Goal: Information Seeking & Learning: Find specific fact

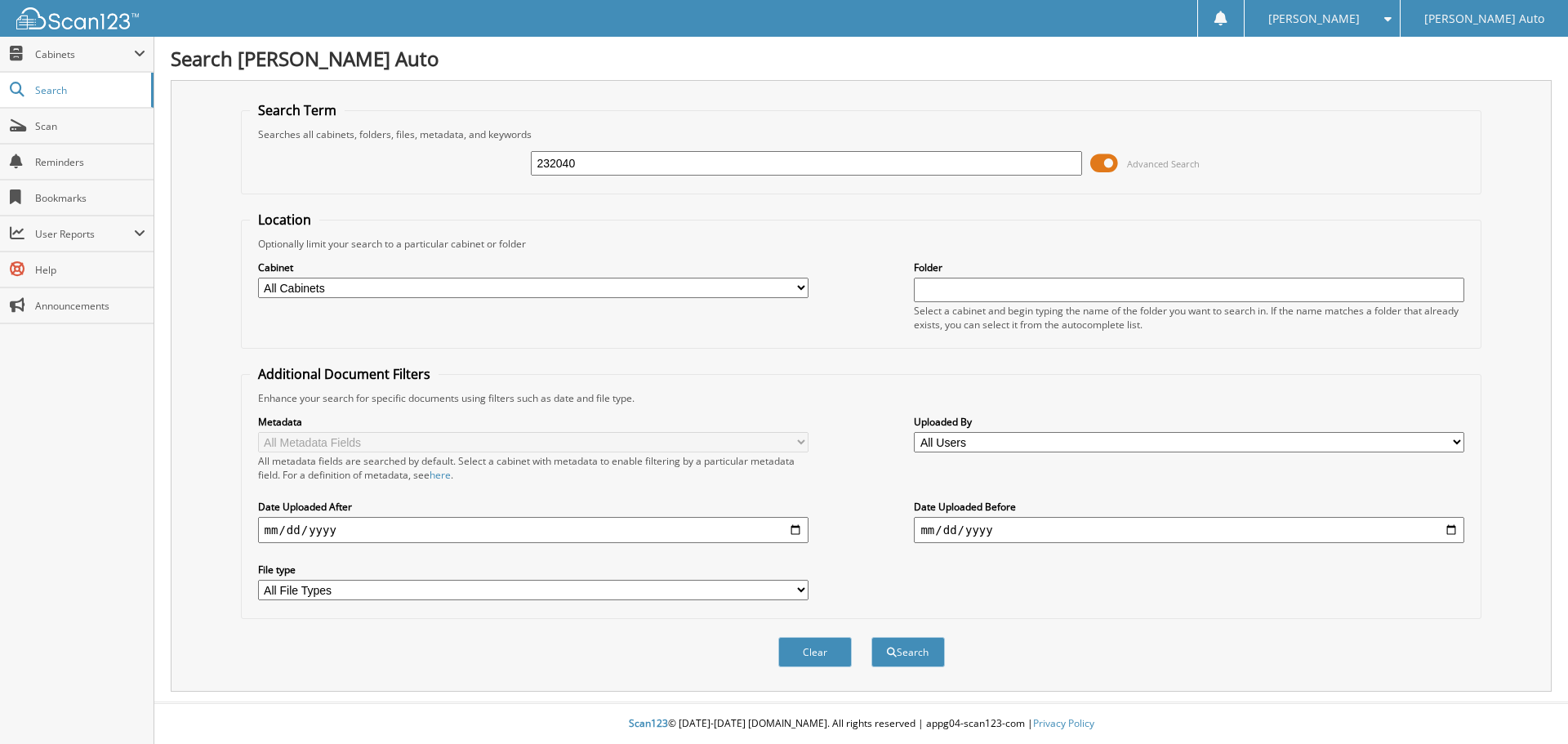
type input "232040"
click at [872, 637] on button "Search" at bounding box center [908, 652] width 73 height 30
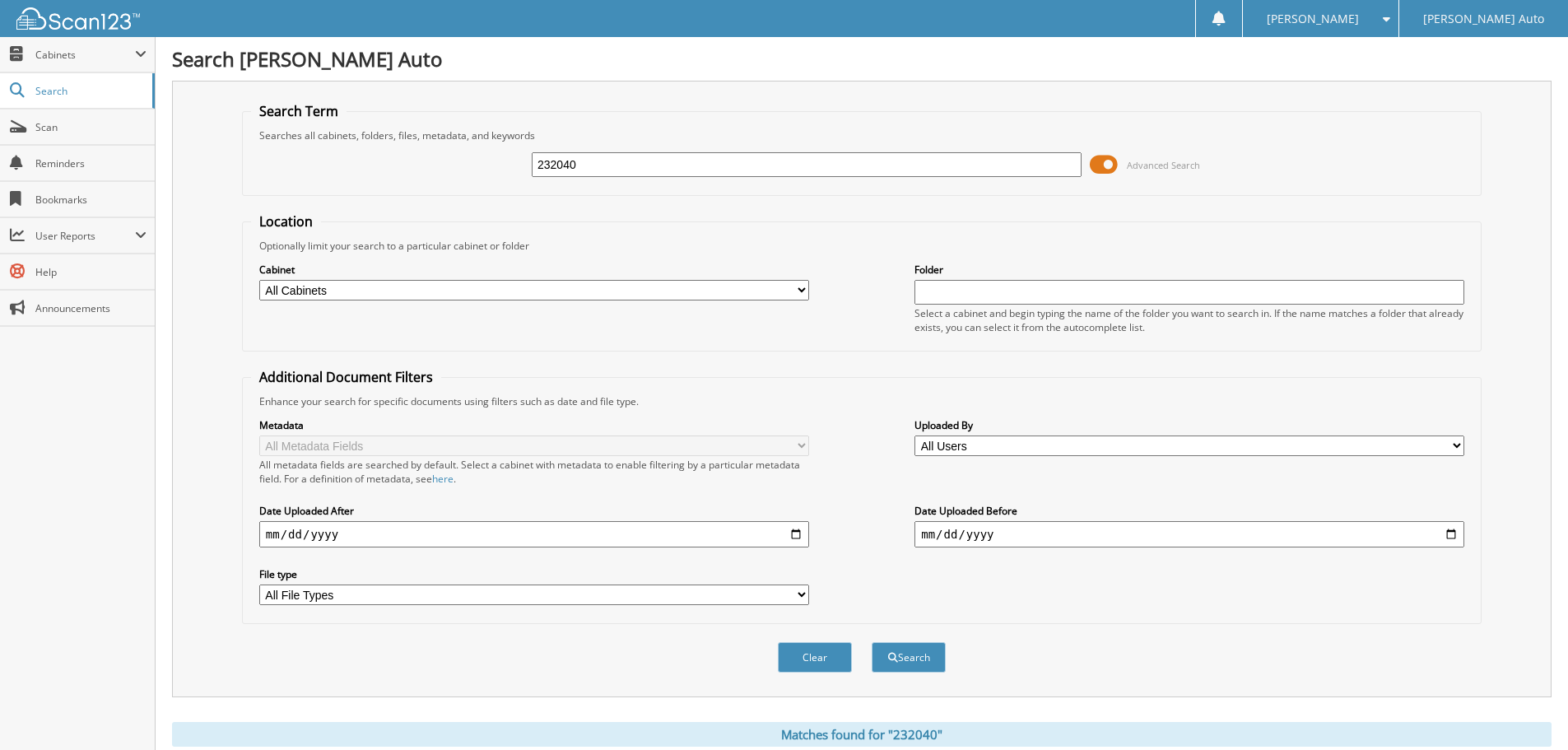
drag, startPoint x: 651, startPoint y: 163, endPoint x: 462, endPoint y: 145, distance: 189.9
click at [462, 145] on div "232040 Advanced Search" at bounding box center [861, 164] width 1221 height 44
type input "2M25186B2"
click at [872, 642] on button "Search" at bounding box center [909, 657] width 74 height 30
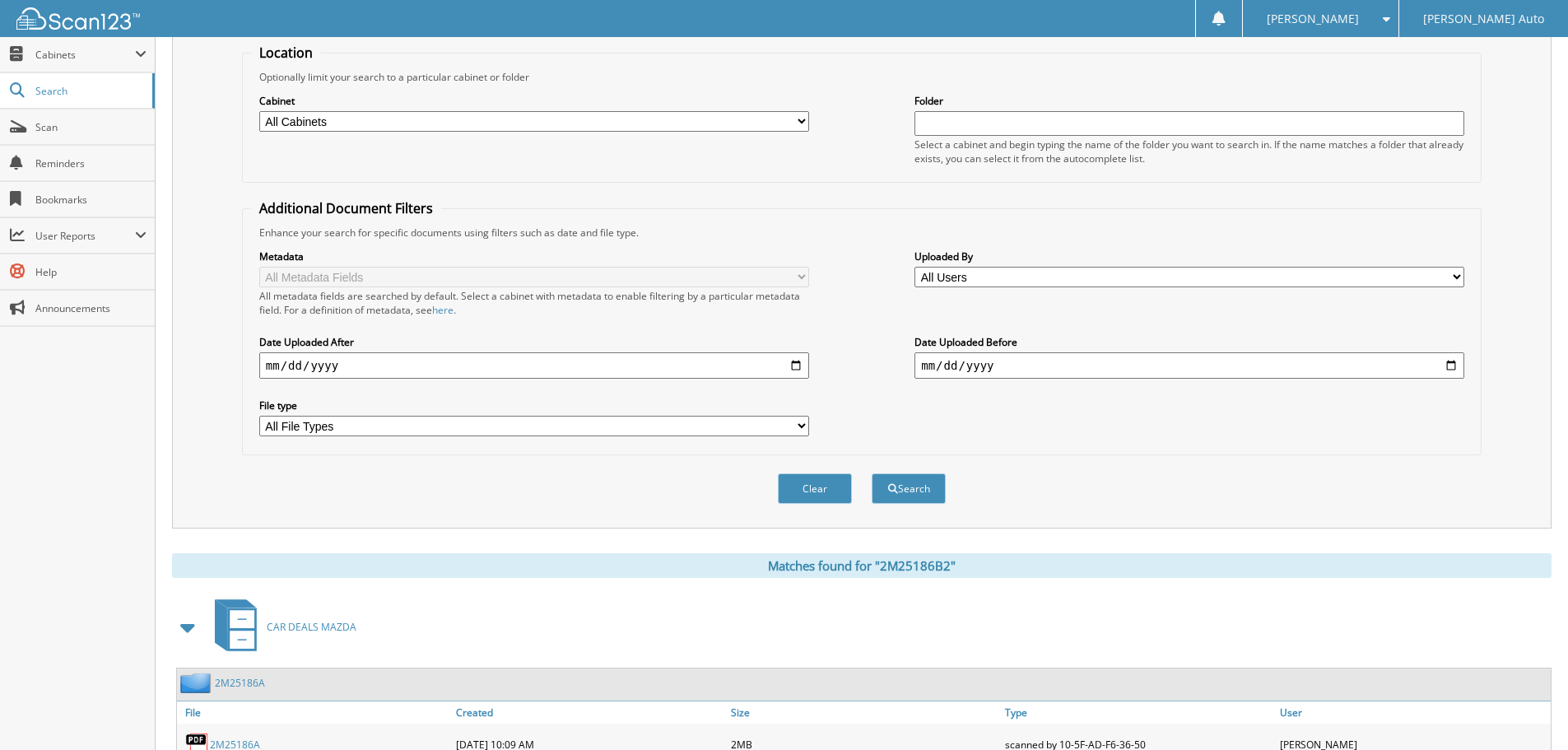
scroll to position [402, 0]
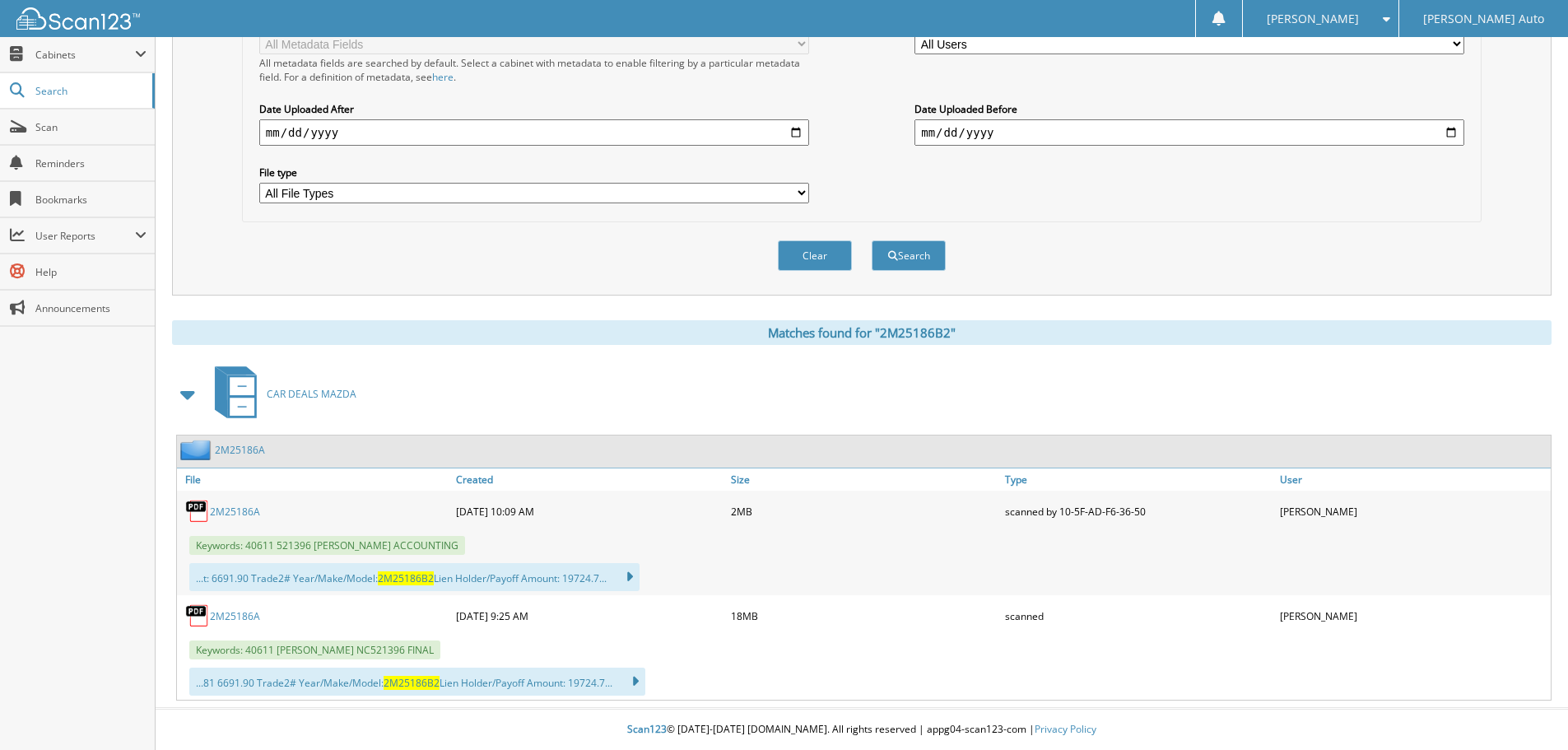
click at [250, 507] on link "2M25186A" at bounding box center [234, 511] width 50 height 14
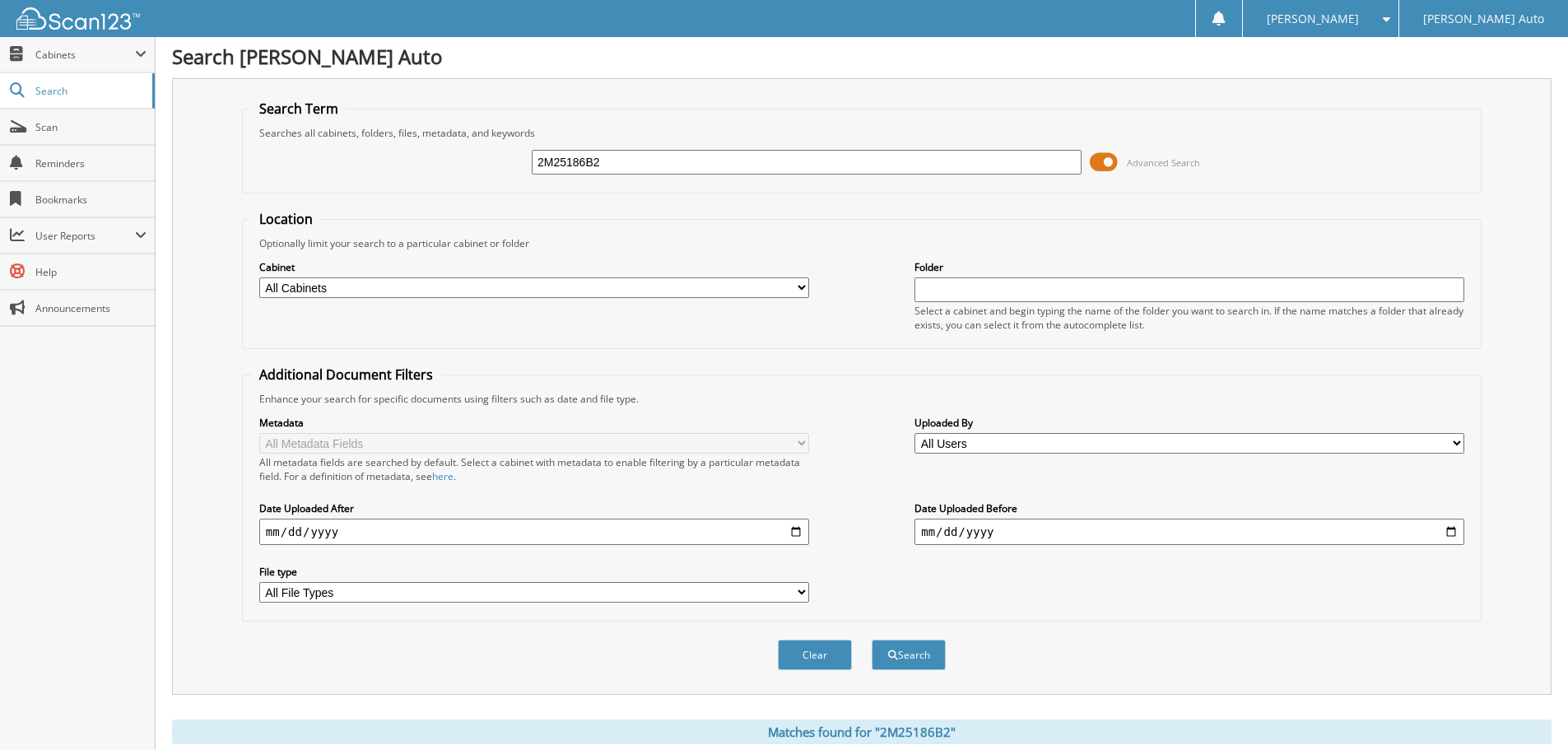
scroll to position [0, 0]
click at [611, 162] on input "2M25186B2" at bounding box center [807, 164] width 550 height 25
type input "2M25186B1"
click at [872, 642] on button "Search" at bounding box center [909, 657] width 74 height 30
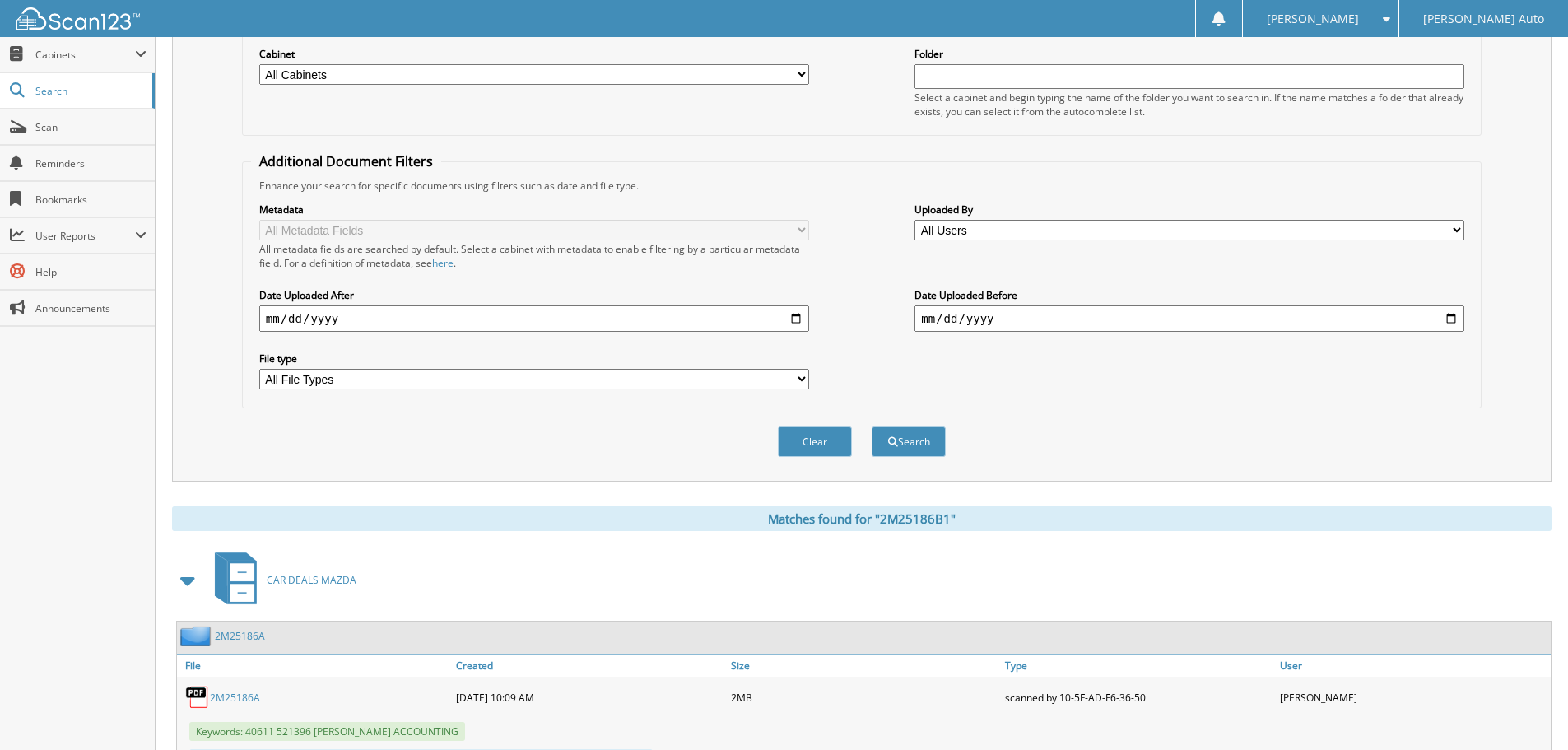
scroll to position [402, 0]
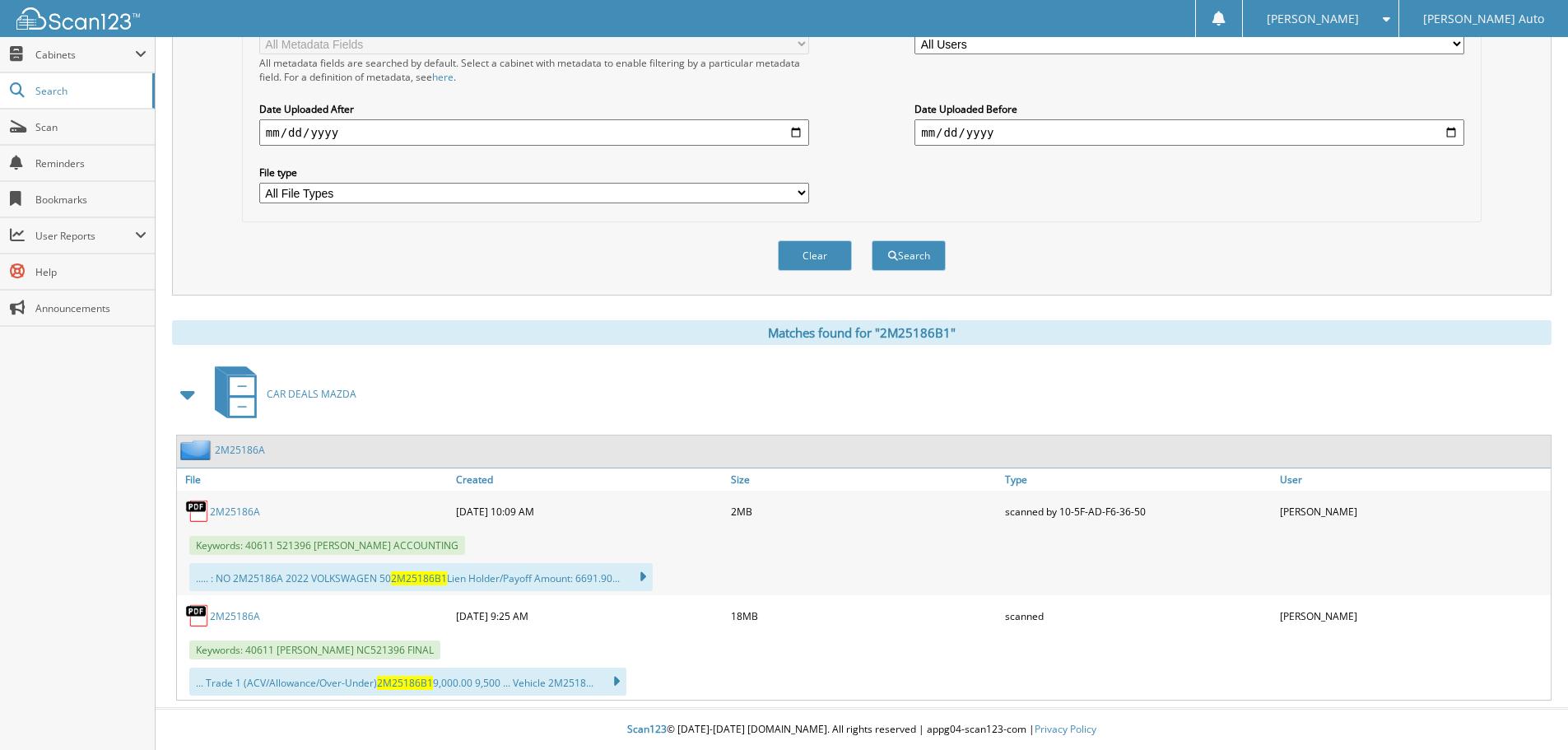
click at [240, 506] on link "2M25186A" at bounding box center [234, 511] width 50 height 14
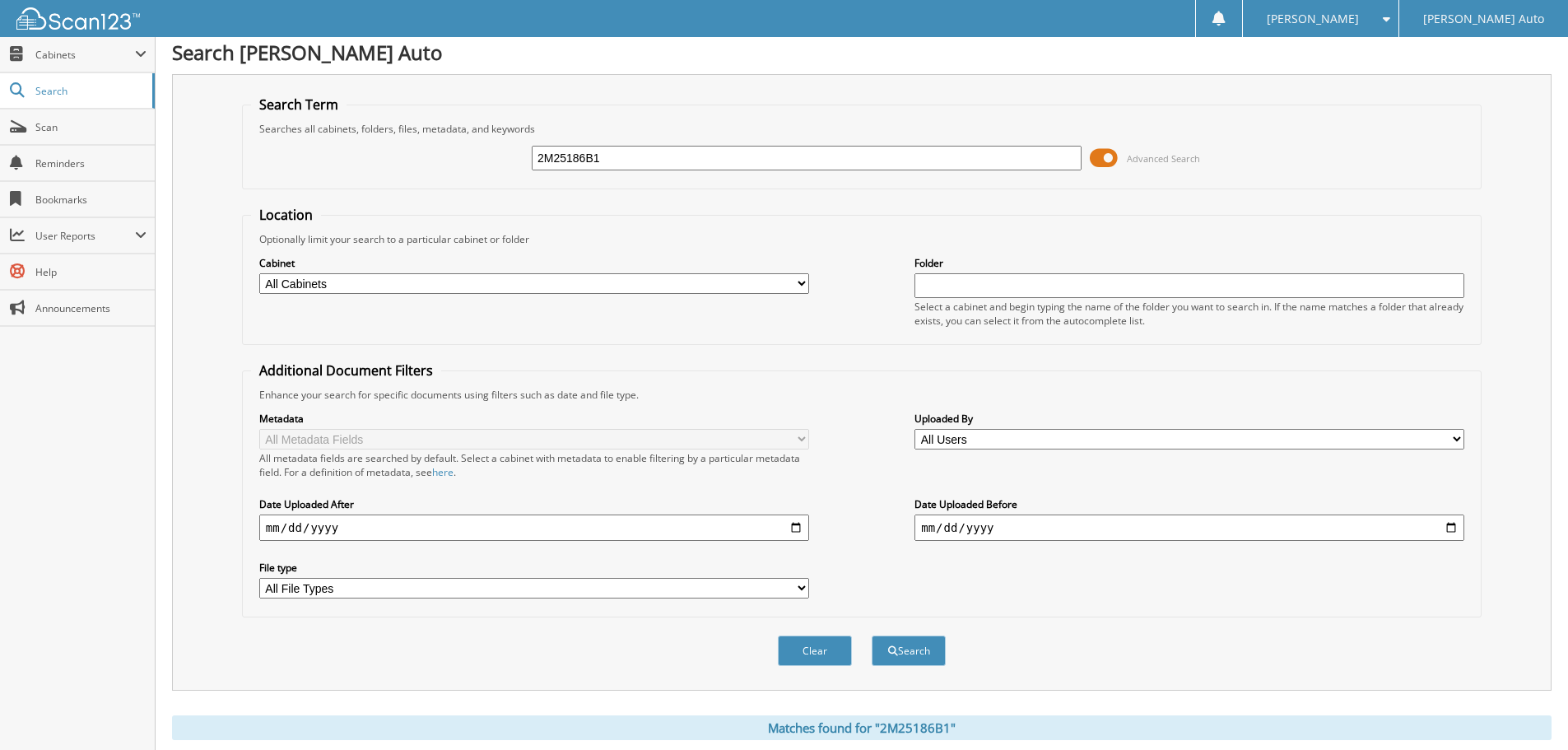
scroll to position [0, 0]
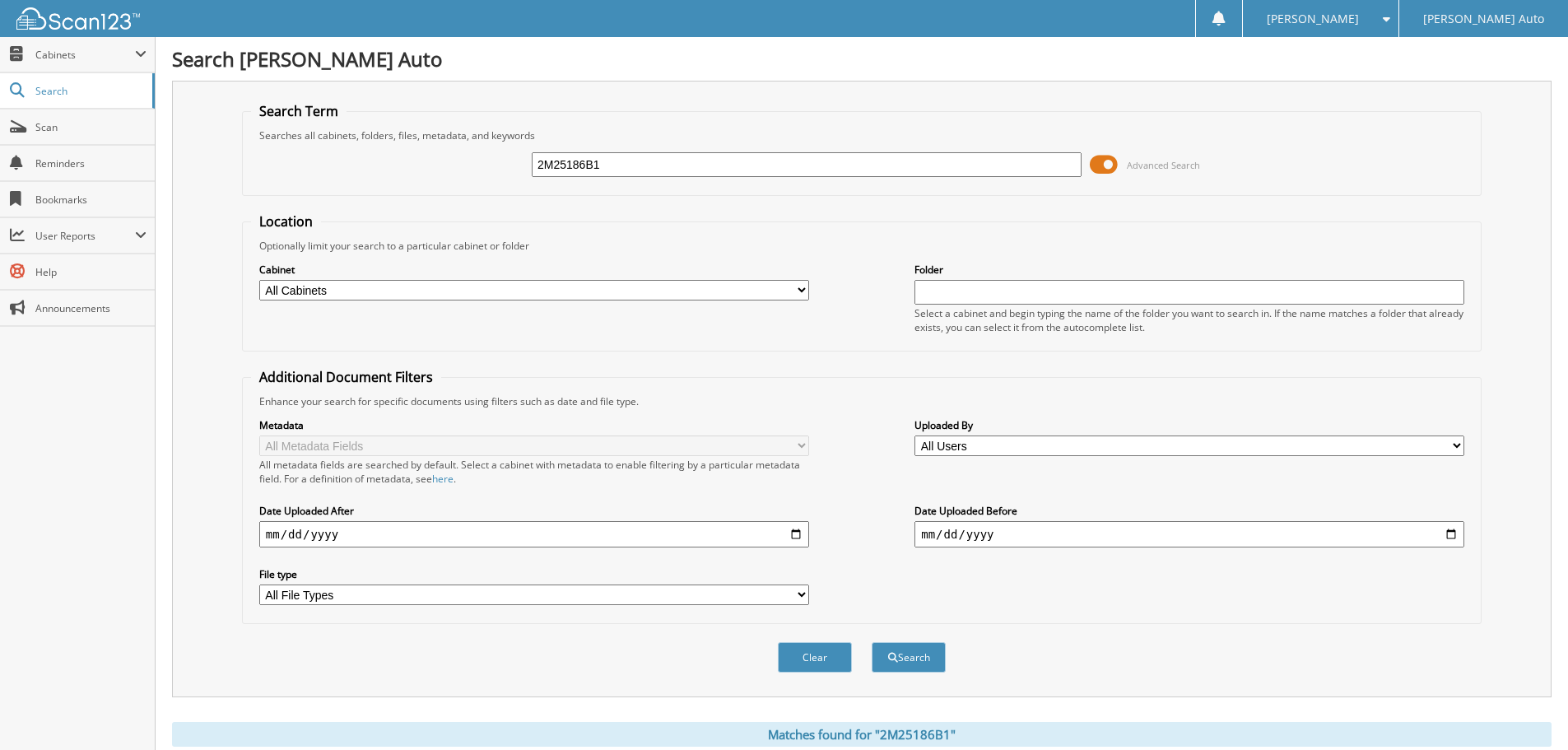
click at [635, 163] on input "2M25186B1" at bounding box center [807, 164] width 550 height 25
type input "2M25186A"
click at [872, 642] on button "Search" at bounding box center [909, 657] width 74 height 30
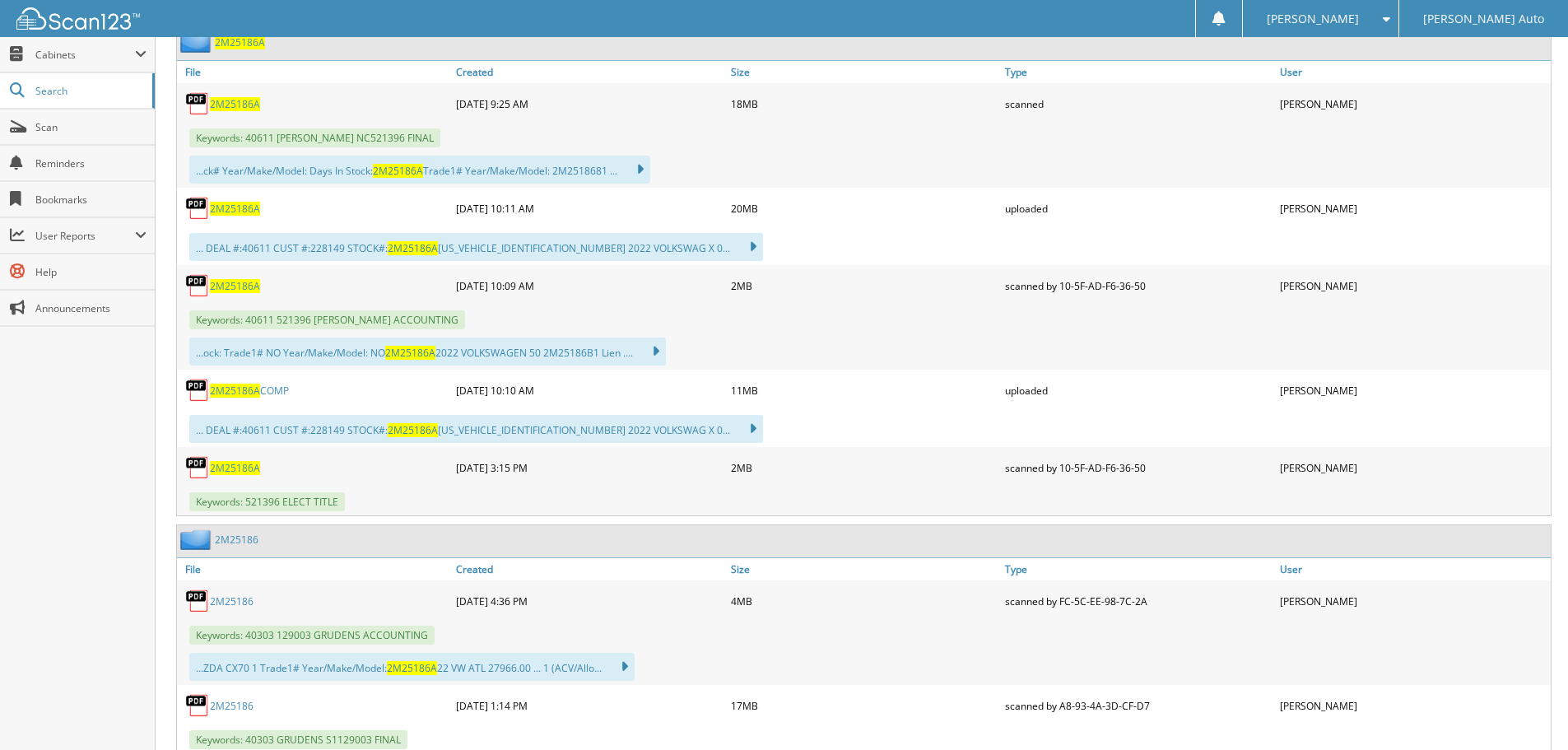
scroll to position [824, 0]
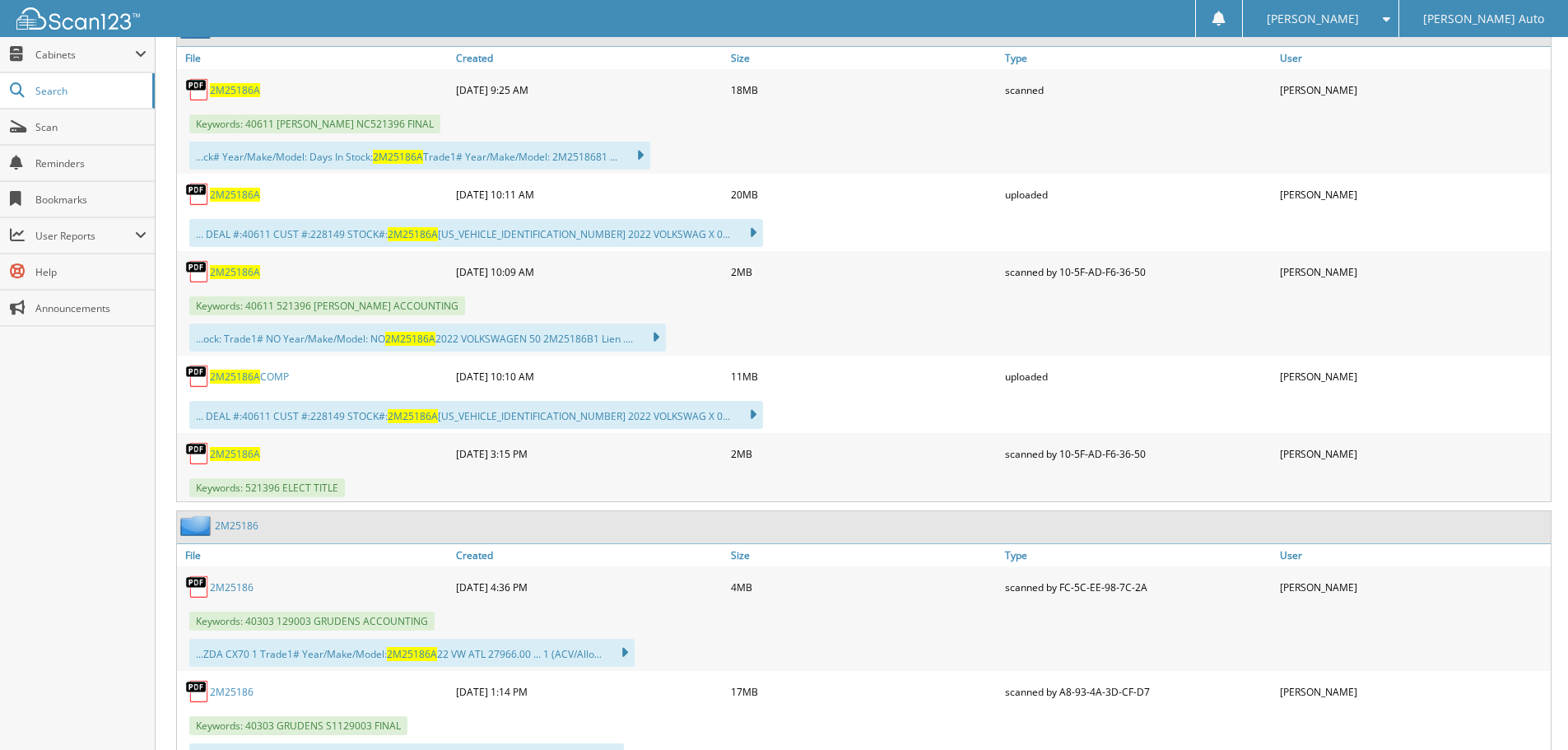
click at [240, 373] on span "2M25186A" at bounding box center [234, 376] width 50 height 14
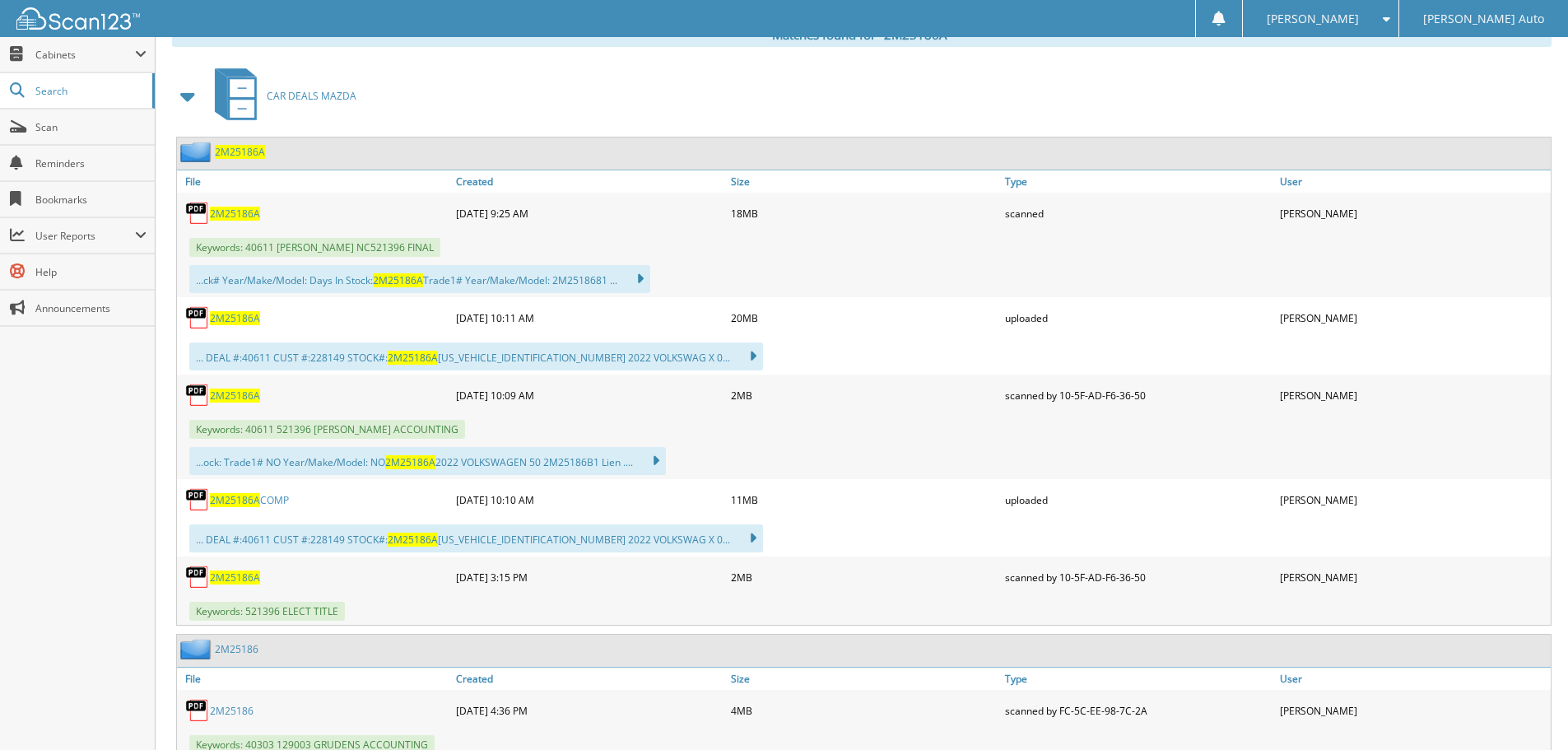
scroll to position [658, 0]
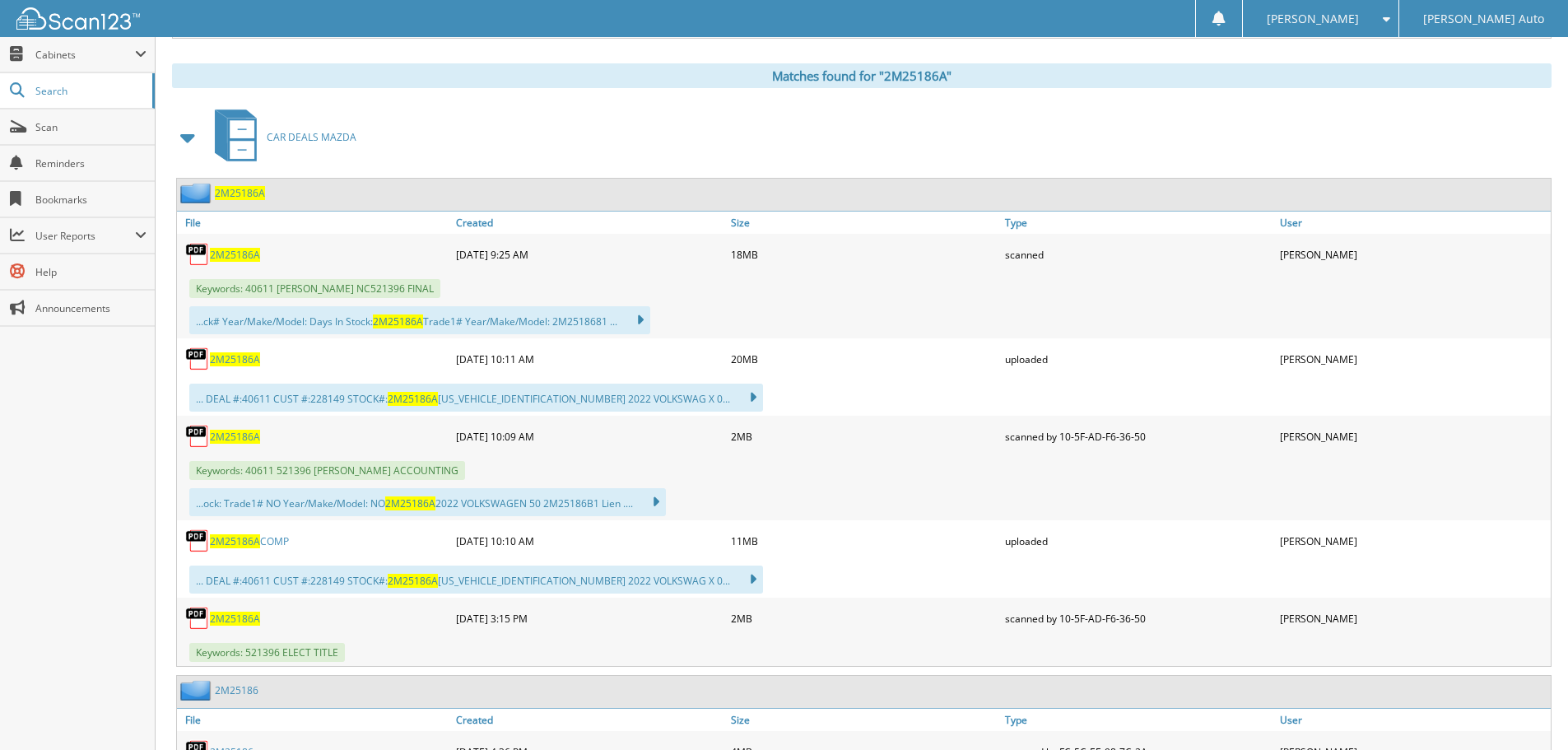
click at [243, 619] on span "2M25186A" at bounding box center [234, 619] width 50 height 14
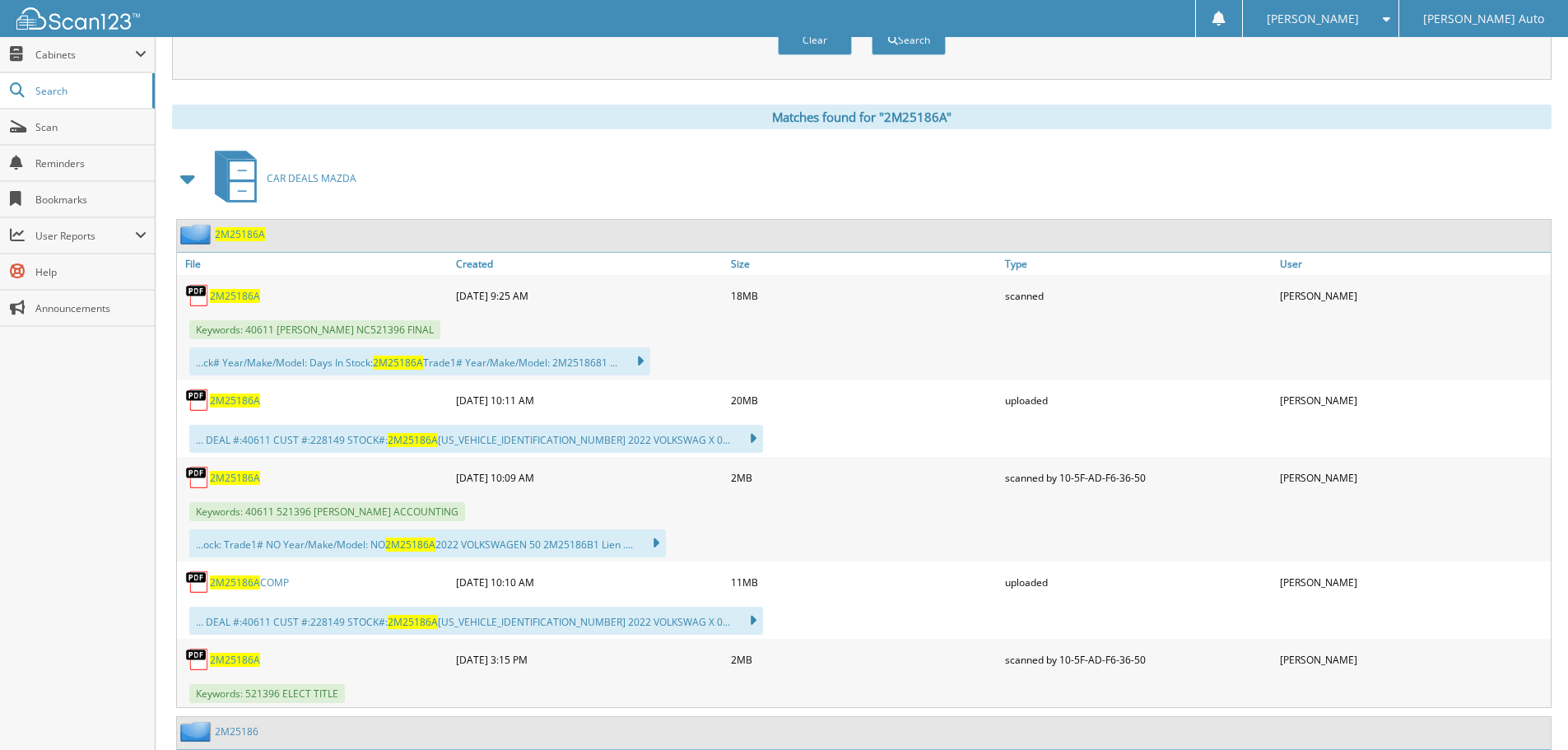
scroll to position [713, 0]
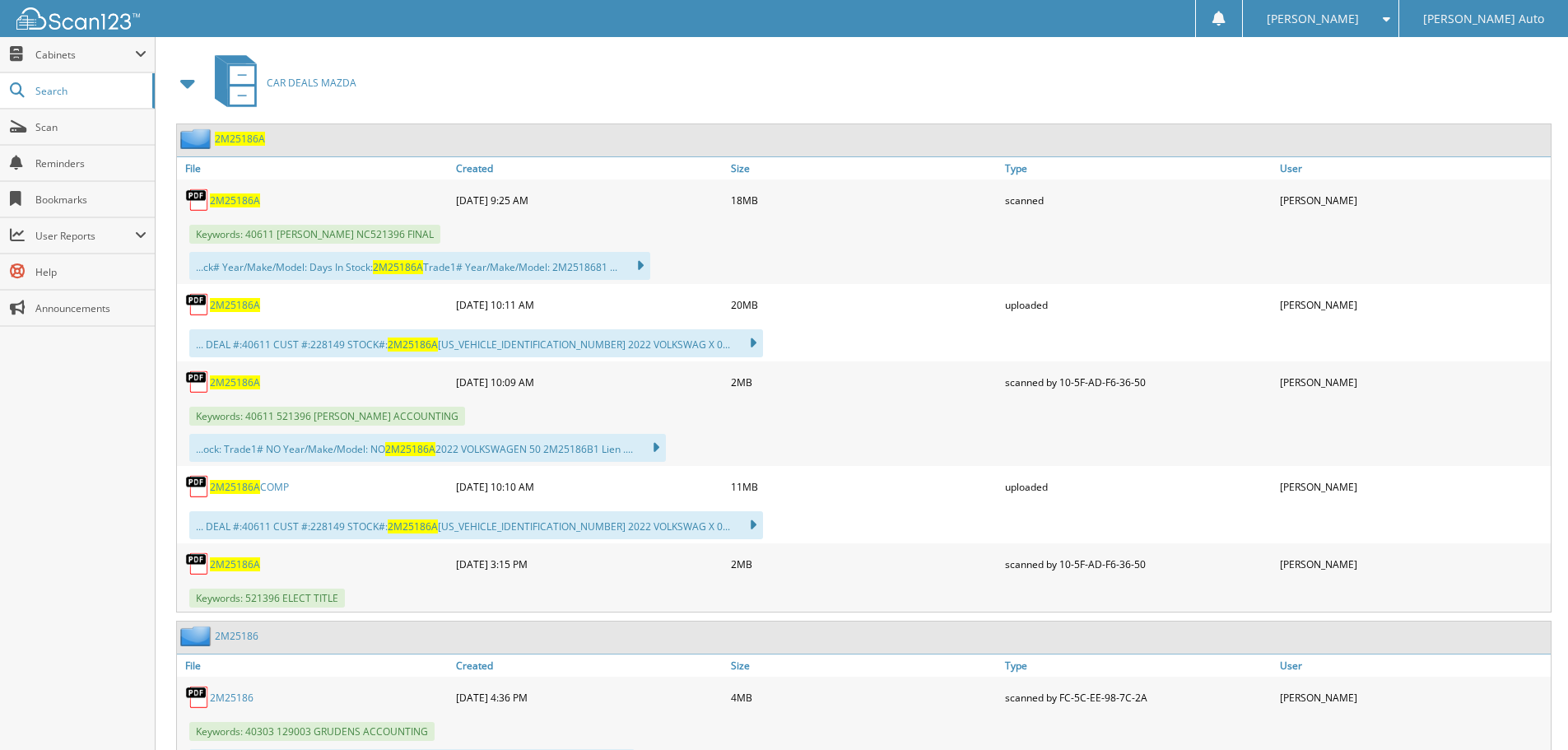
click at [247, 485] on span "2M25186A" at bounding box center [234, 486] width 50 height 14
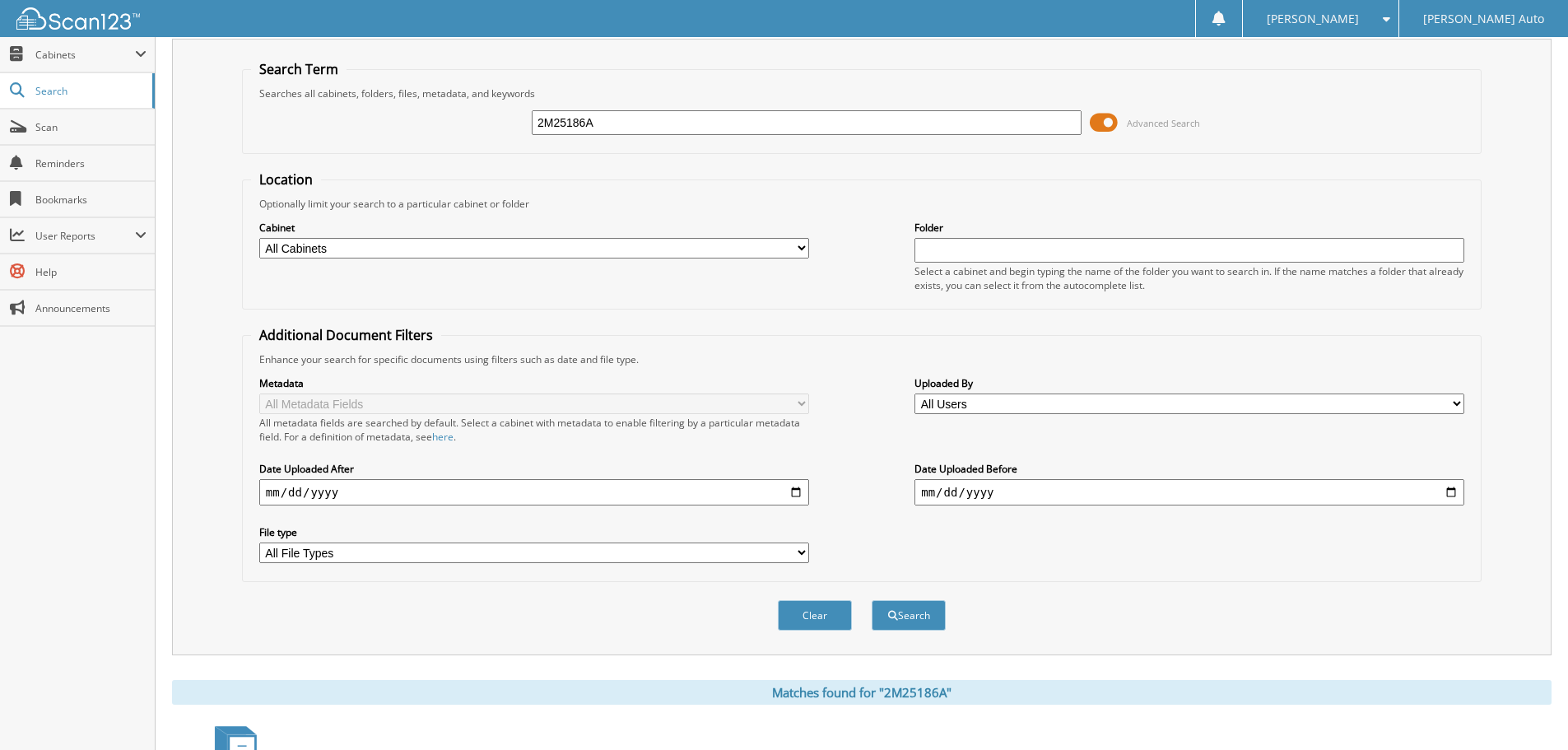
scroll to position [0, 0]
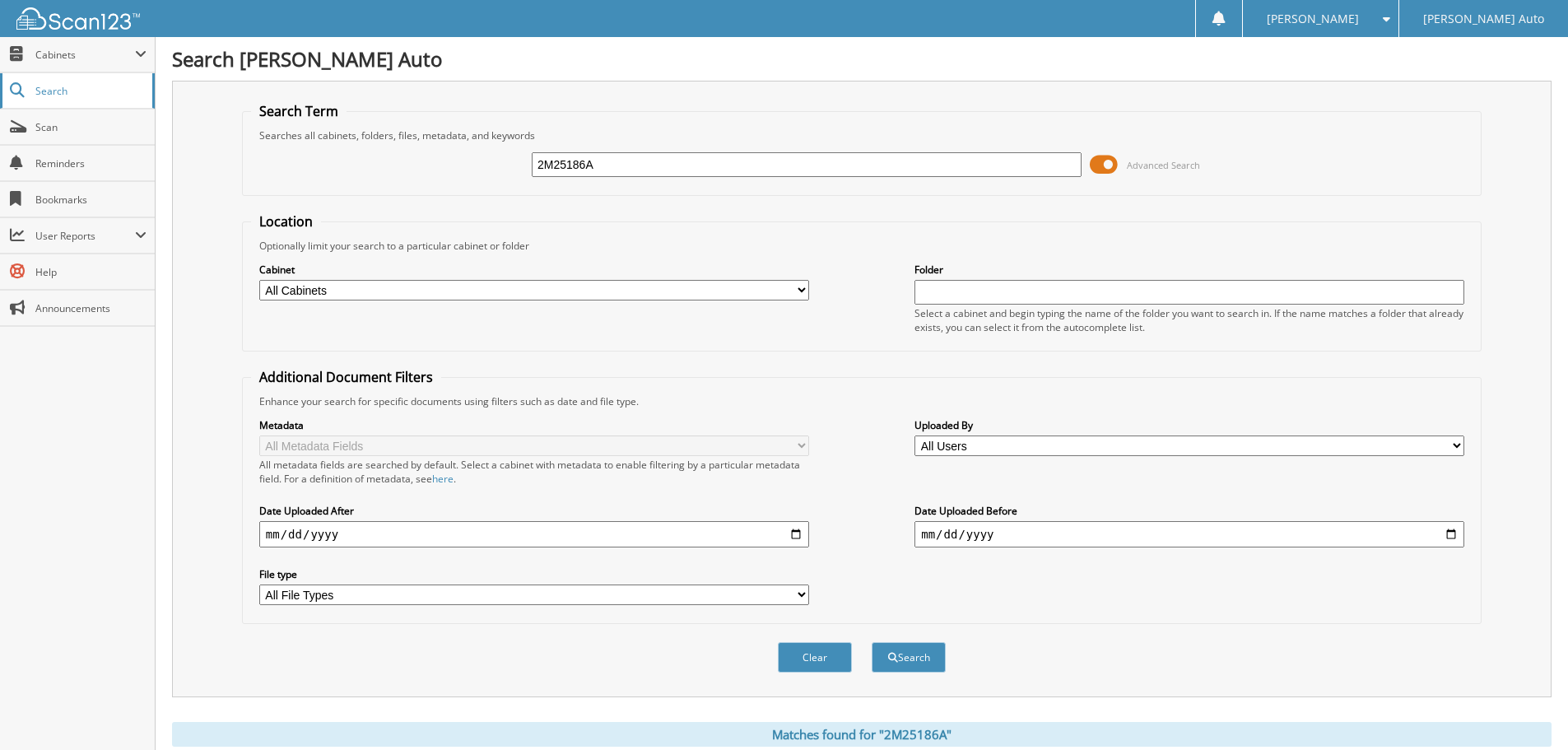
click at [143, 74] on link "Search" at bounding box center [77, 91] width 155 height 35
click at [135, 60] on span at bounding box center [141, 55] width 11 height 13
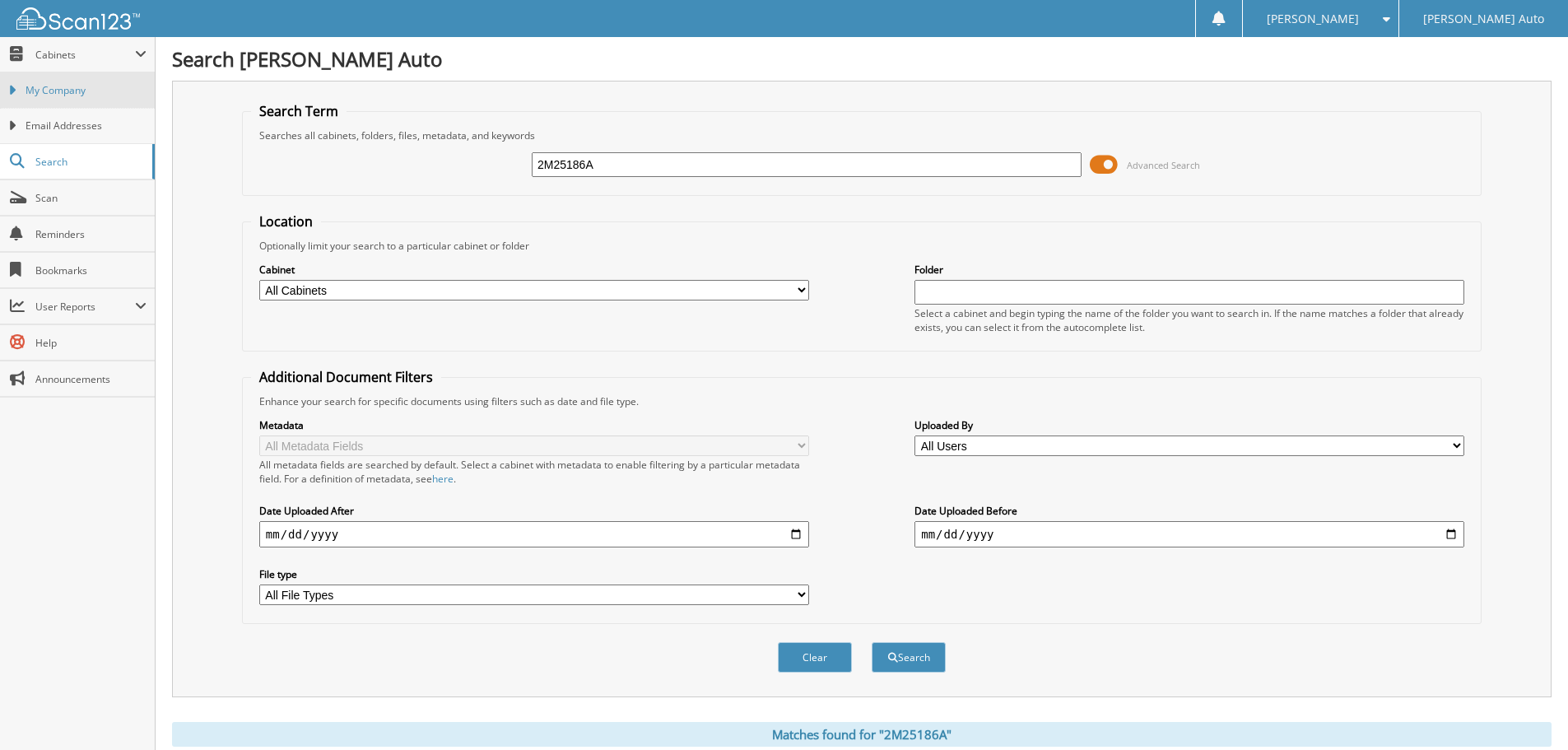
click at [93, 79] on link "My Company" at bounding box center [77, 90] width 155 height 35
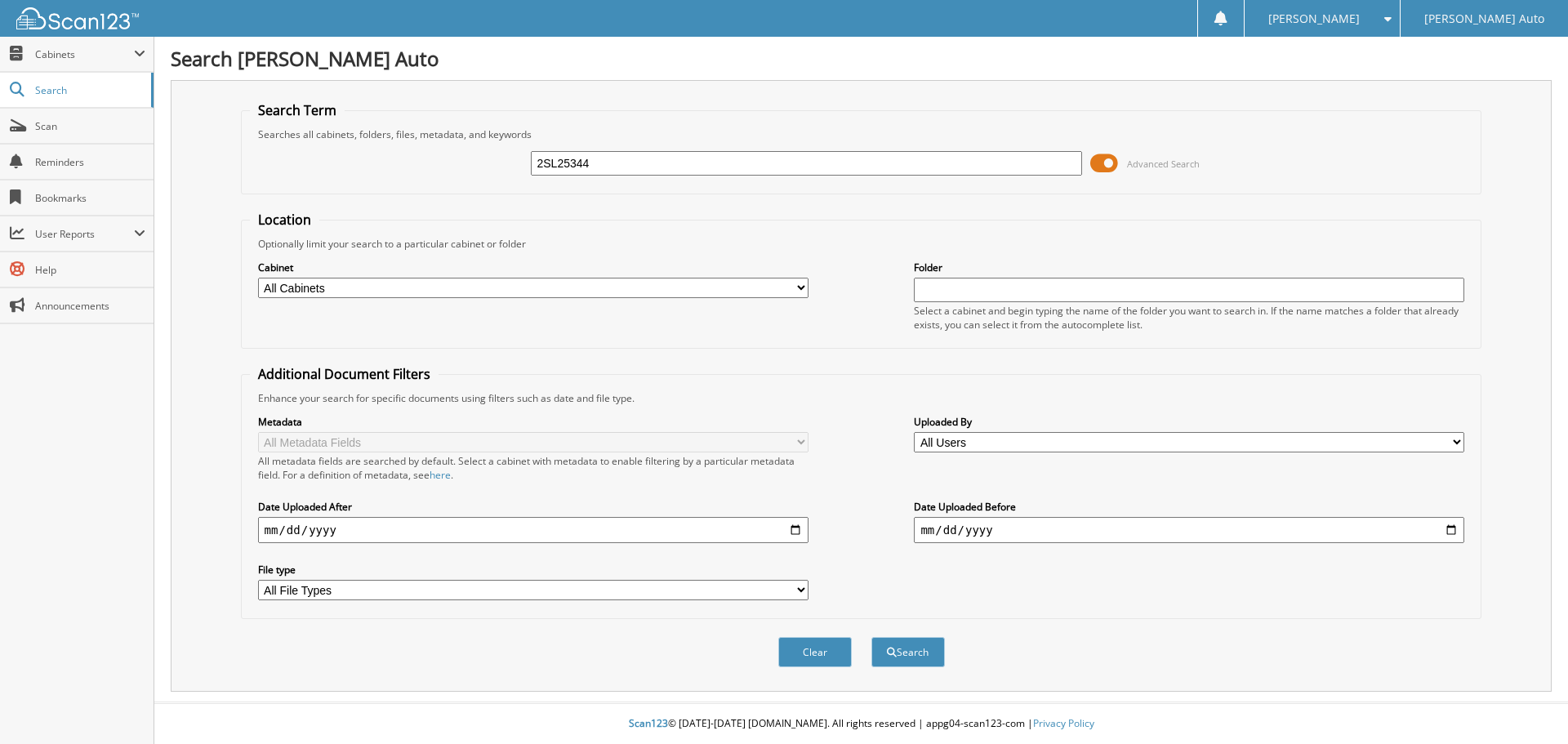
type input "2SL25344"
click at [872, 637] on button "Search" at bounding box center [908, 652] width 73 height 30
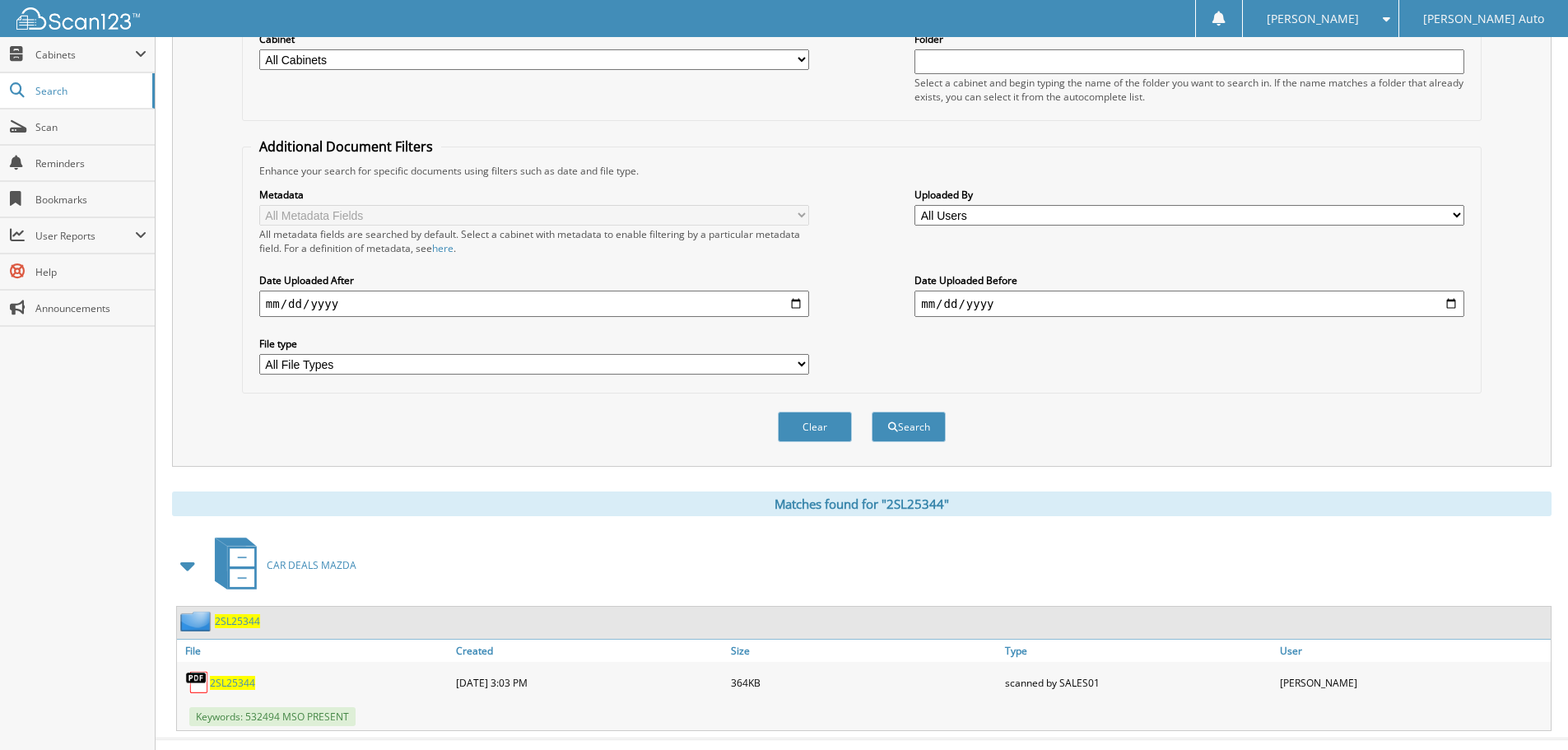
scroll to position [262, 0]
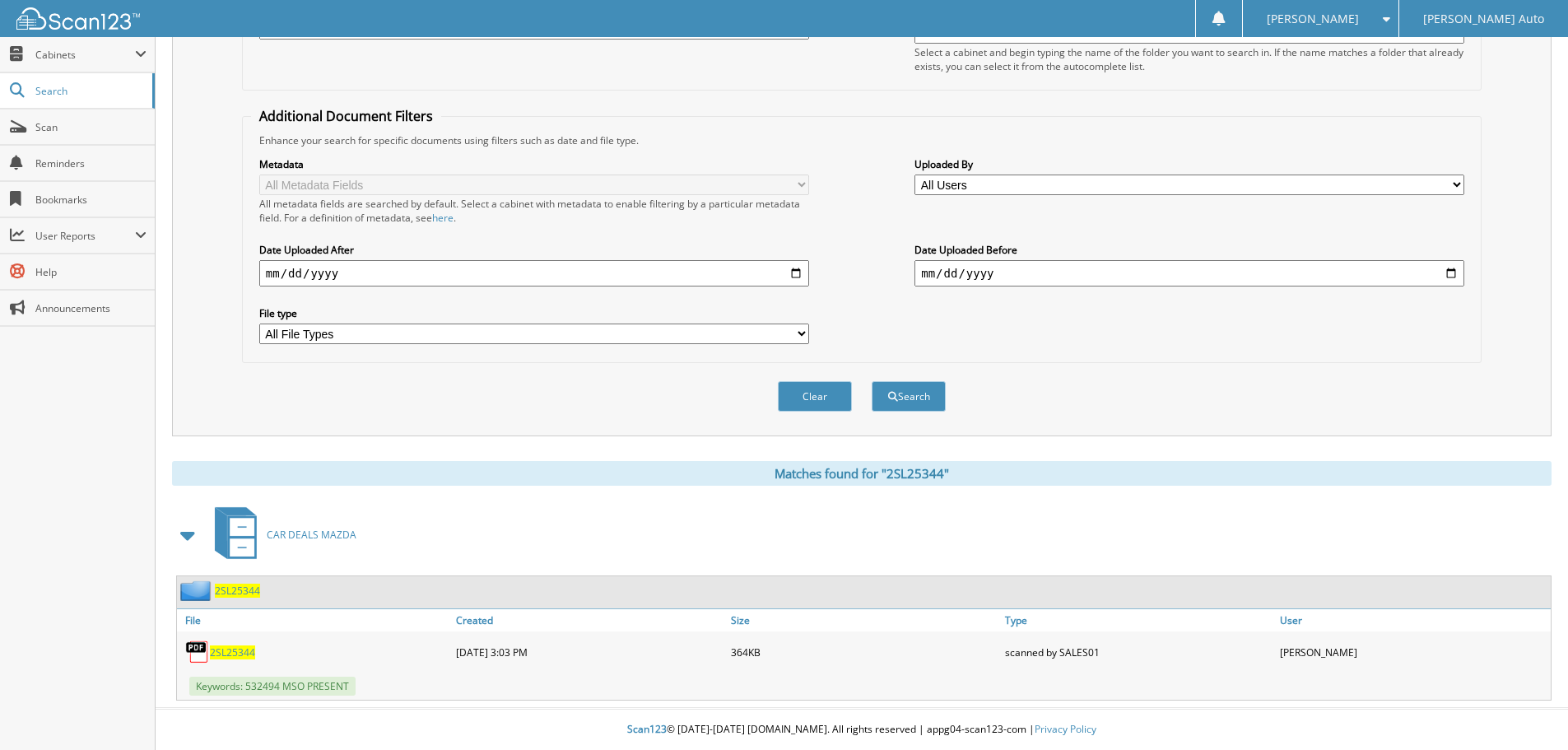
click at [227, 649] on span "2SL25344" at bounding box center [232, 652] width 45 height 14
